Goal: Information Seeking & Learning: Learn about a topic

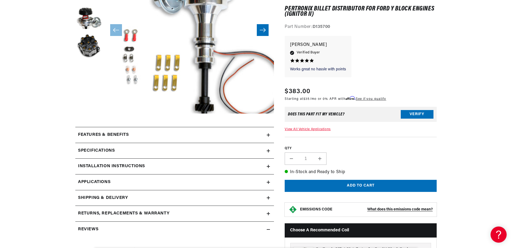
scroll to position [215, 0]
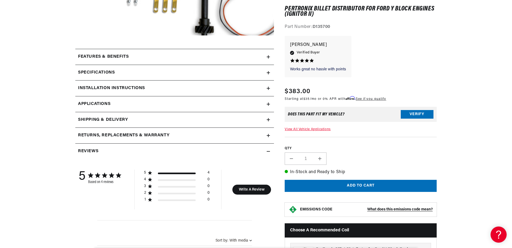
click at [268, 54] on summary "Features & Benefits" at bounding box center [174, 57] width 199 height 16
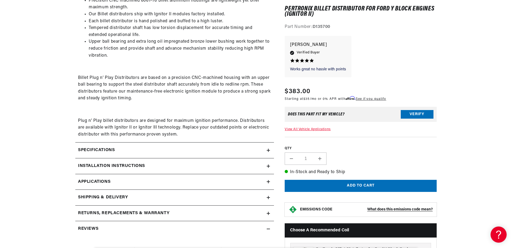
scroll to position [0, 163]
click at [271, 149] on summary "Specifications" at bounding box center [174, 150] width 199 height 16
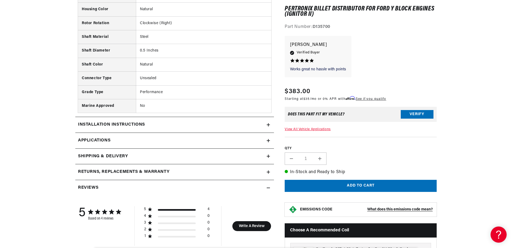
scroll to position [0, 0]
click at [269, 123] on summary "Installation instructions" at bounding box center [174, 125] width 199 height 16
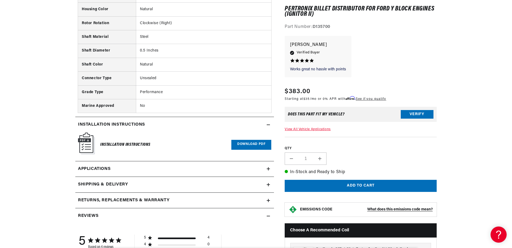
click at [266, 167] on link "Applications" at bounding box center [174, 169] width 199 height 16
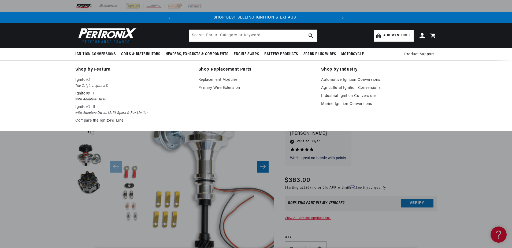
click at [104, 99] on em "with Adaptive Dwell" at bounding box center [133, 100] width 116 height 6
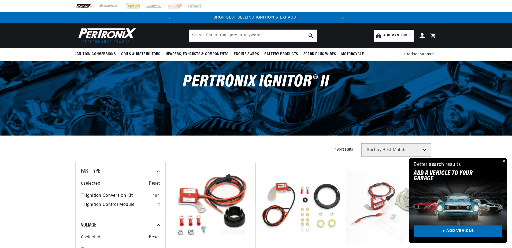
click at [503, 161] on button "Close" at bounding box center [503, 161] width 6 height 6
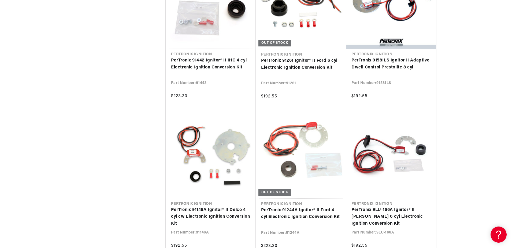
scroll to position [0, 163]
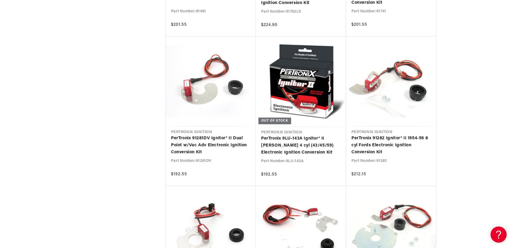
scroll to position [1716, 0]
